Goal: Check status: Check status

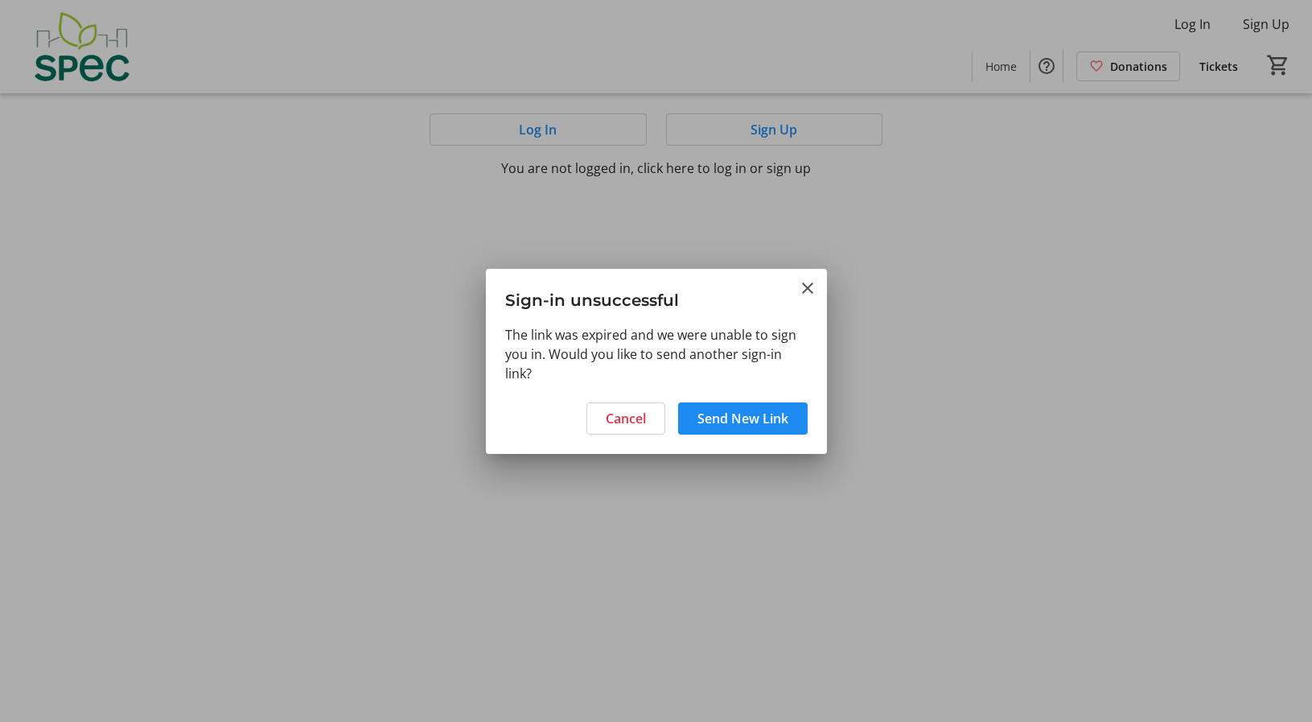
click at [566, 136] on div at bounding box center [656, 361] width 1312 height 722
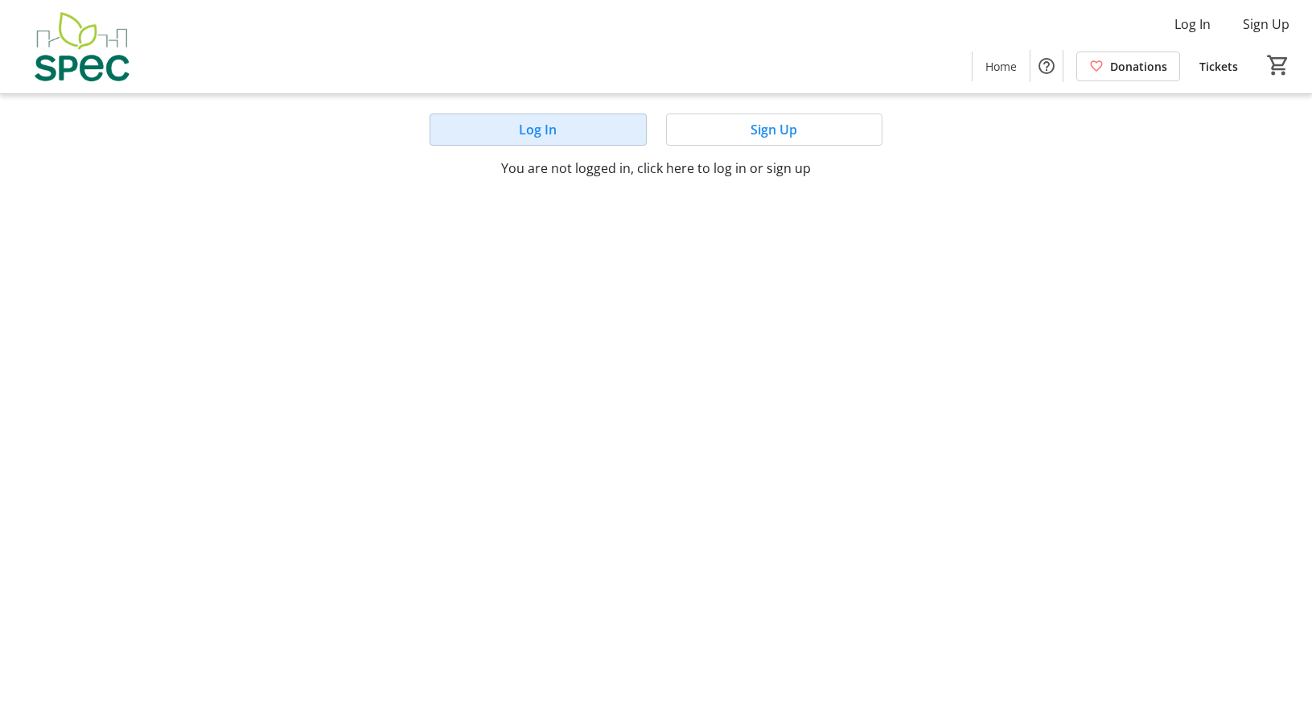
click at [578, 132] on span at bounding box center [537, 129] width 215 height 39
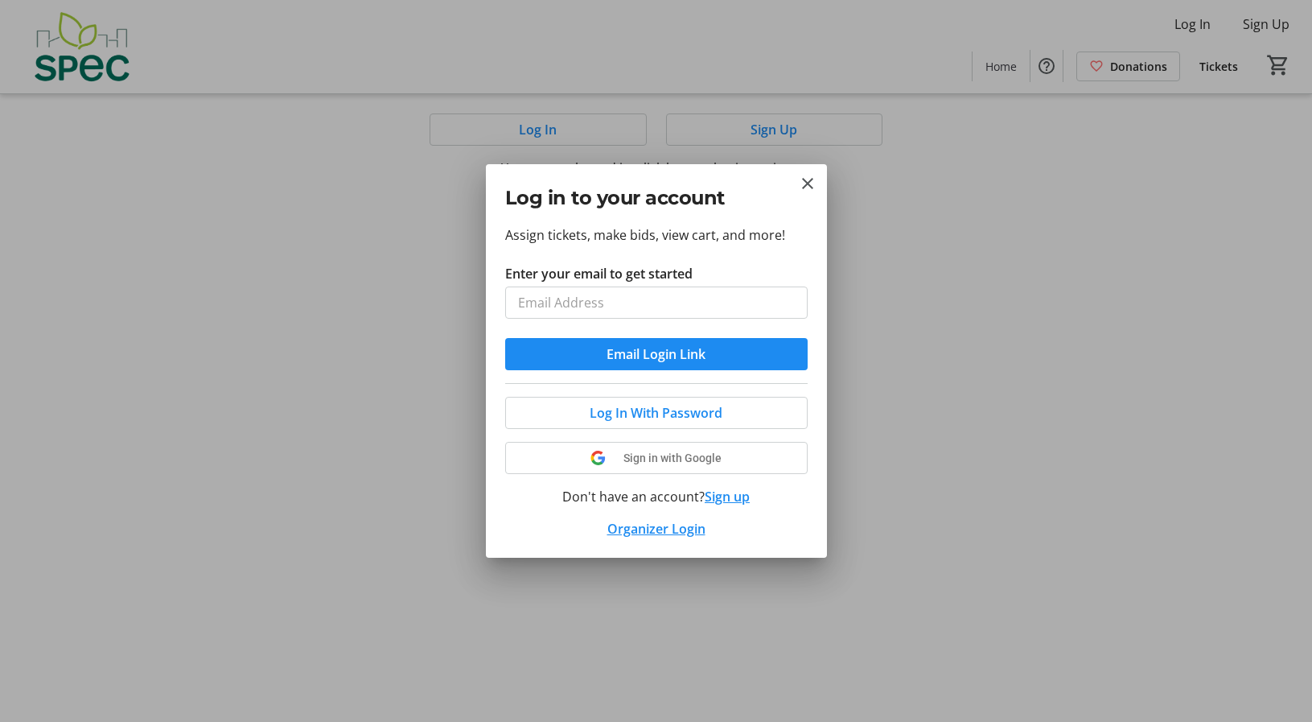
click at [595, 300] on input "Enter your email to get started" at bounding box center [656, 302] width 303 height 32
type input "[EMAIL_ADDRESS][DOMAIN_NAME]"
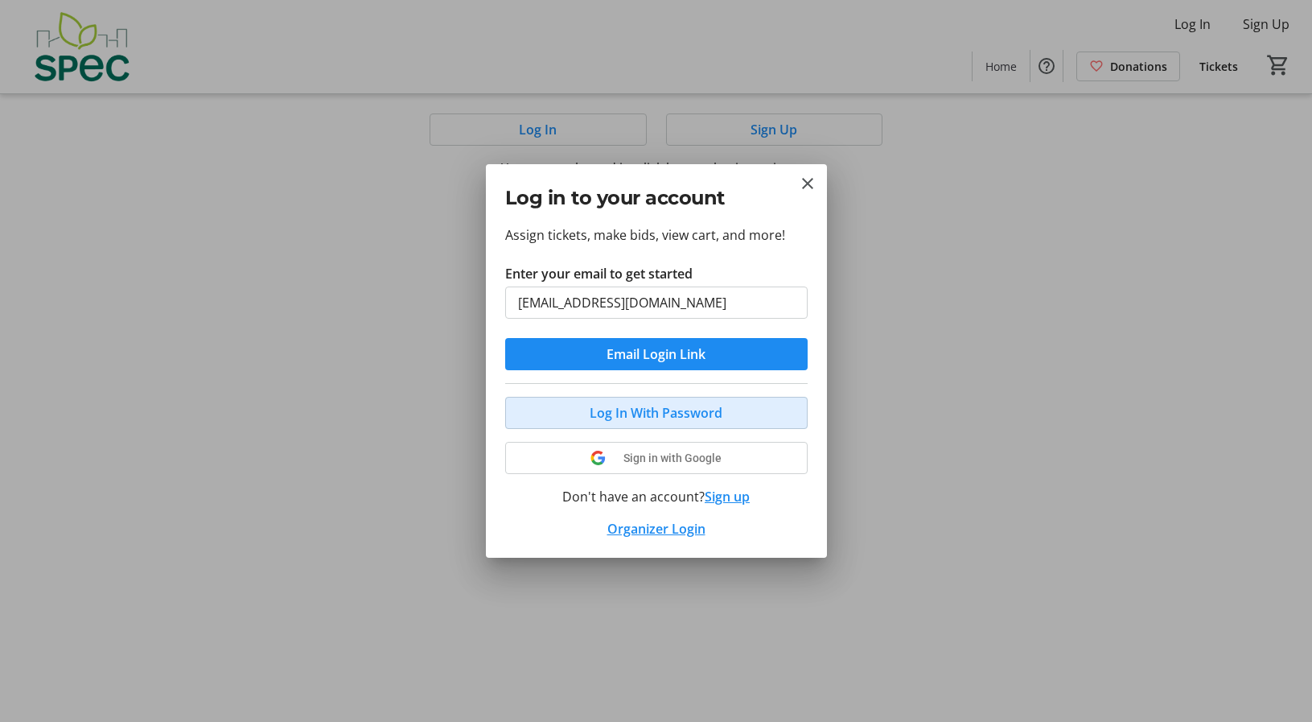
click at [670, 411] on span "Log In With Password" at bounding box center [656, 412] width 133 height 19
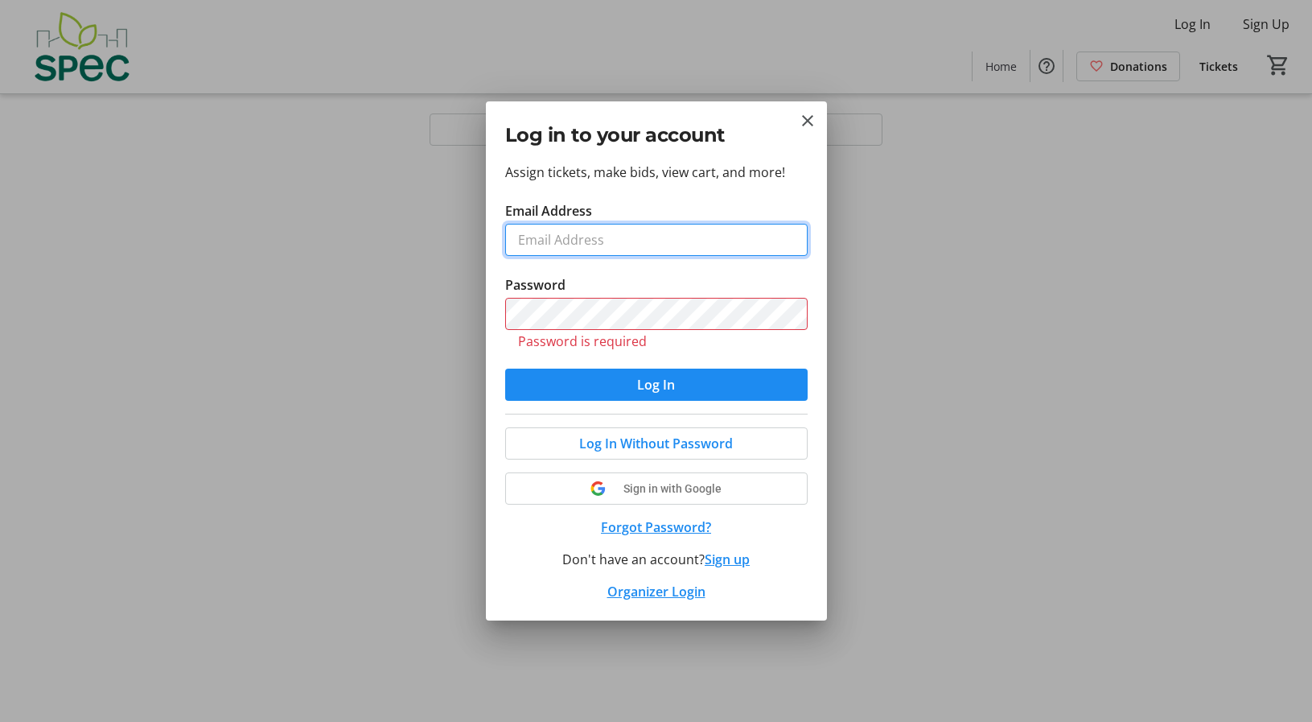
click at [629, 249] on input "Email Address" at bounding box center [656, 240] width 303 height 32
type input "cinglis"
